Goal: Navigation & Orientation: Find specific page/section

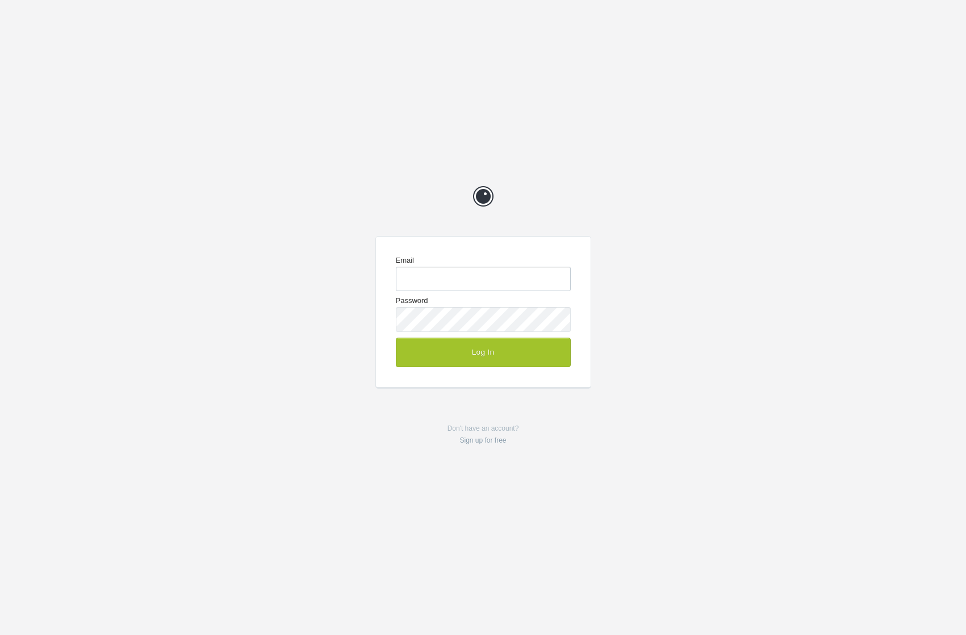
click at [450, 279] on input "Email" at bounding box center [483, 279] width 175 height 24
type input "chrisg@cg-design.co.uk"
type input "[EMAIL_ADDRESS][DOMAIN_NAME]"
click at [479, 355] on button "Log In" at bounding box center [483, 353] width 175 height 30
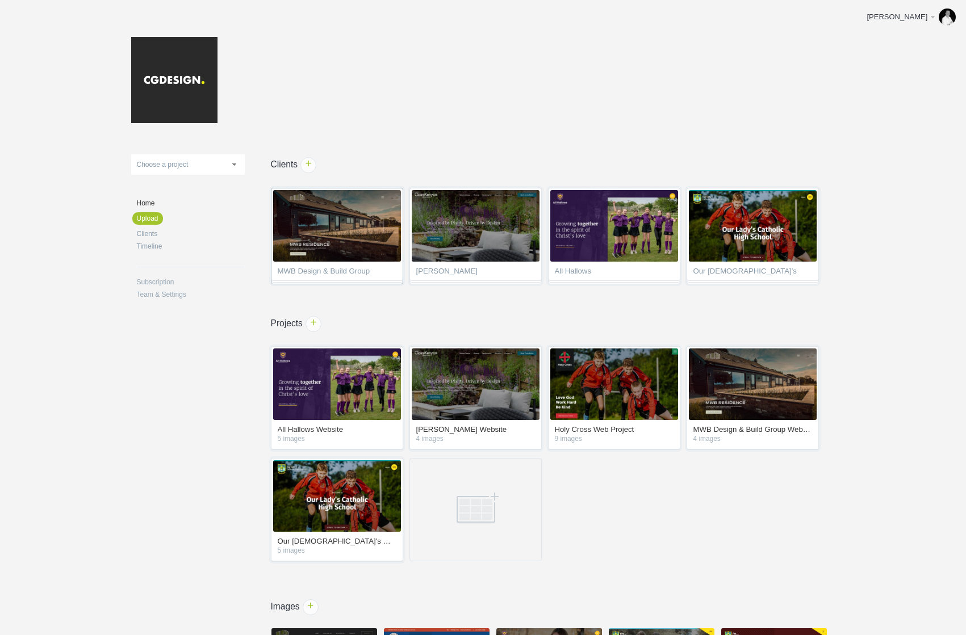
click at [344, 273] on span "MWB Design & Build Group" at bounding box center [337, 272] width 119 height 11
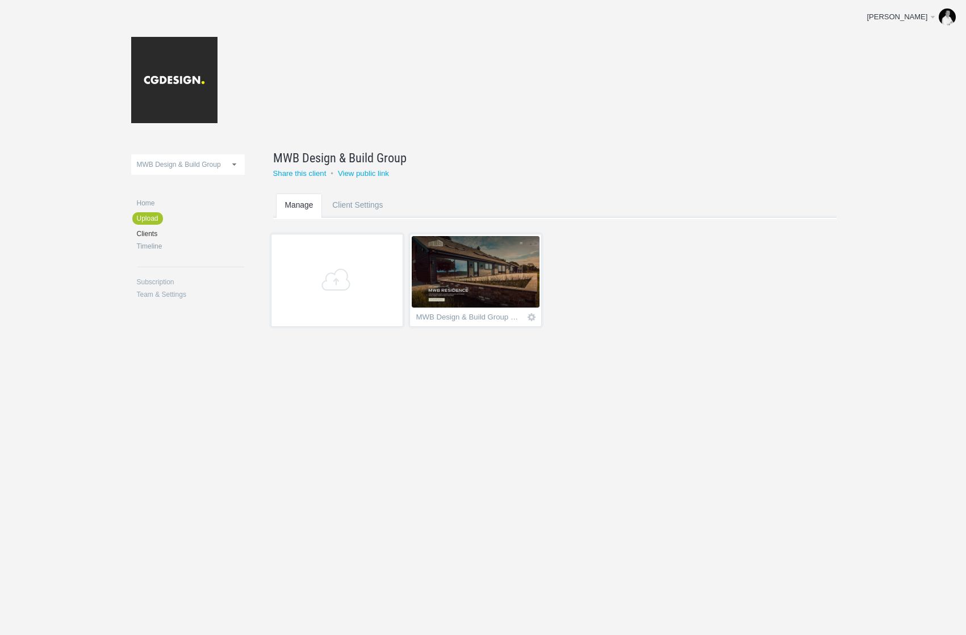
click at [485, 306] on img at bounding box center [476, 272] width 128 height 72
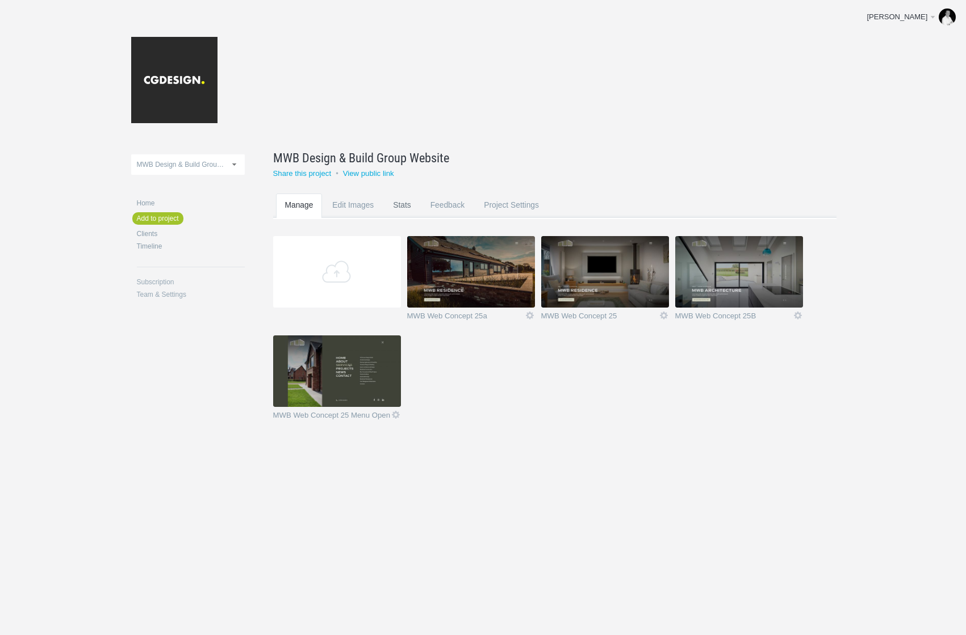
click at [406, 211] on link "Stats" at bounding box center [402, 216] width 36 height 45
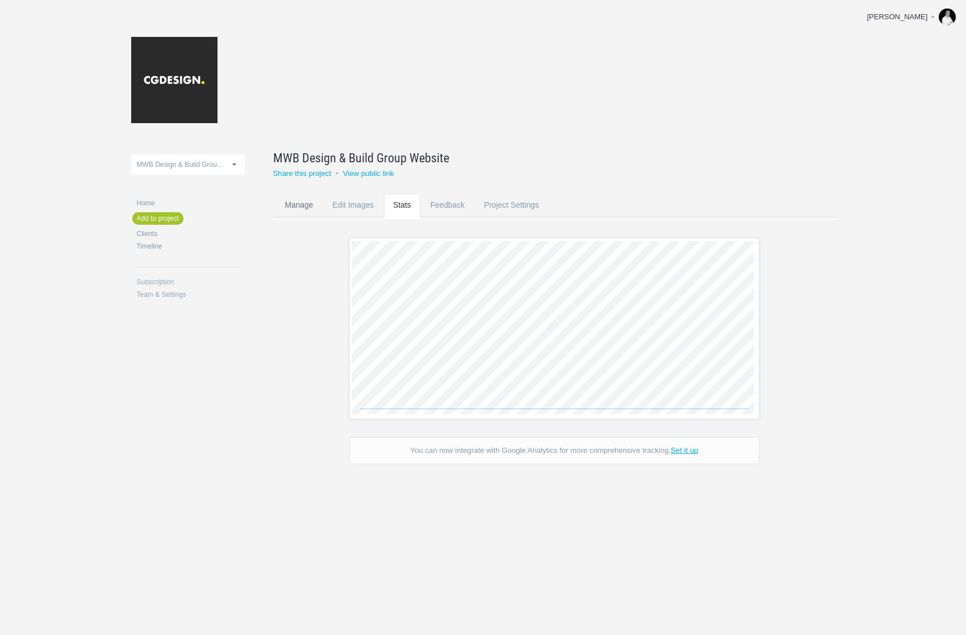
click at [296, 209] on link "Manage" at bounding box center [299, 216] width 47 height 45
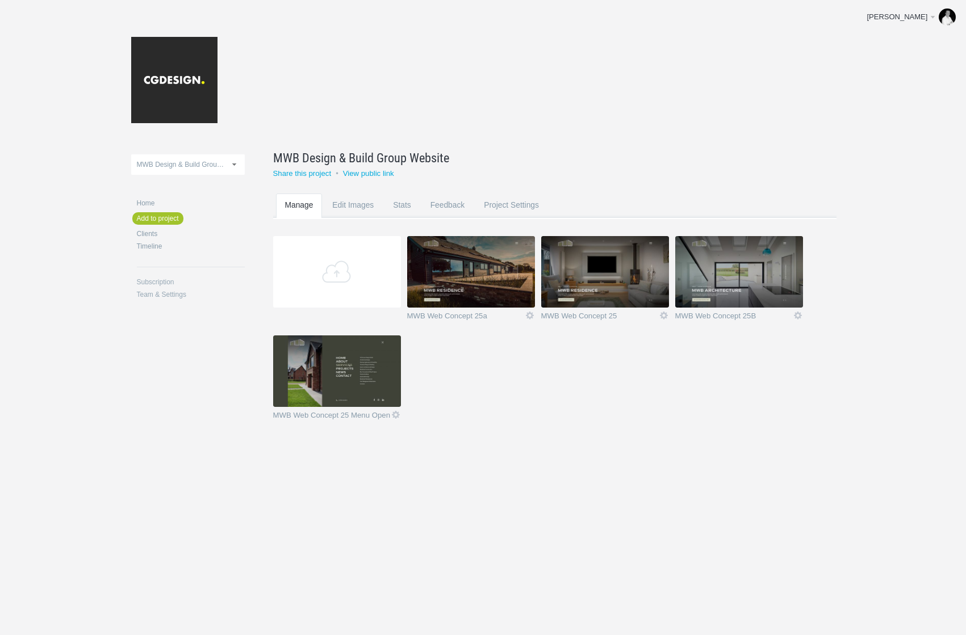
click at [576, 270] on img at bounding box center [605, 272] width 128 height 72
